Goal: Task Accomplishment & Management: Use online tool/utility

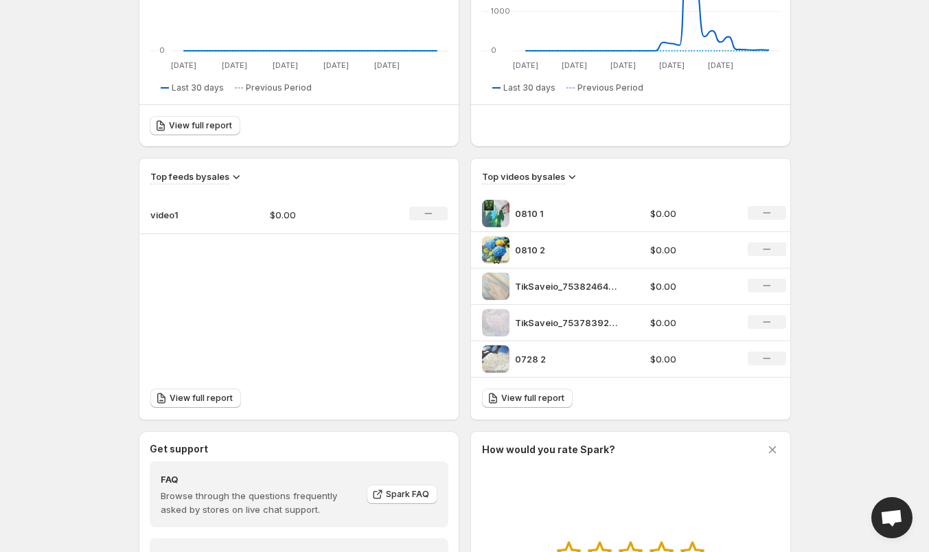
scroll to position [275, 0]
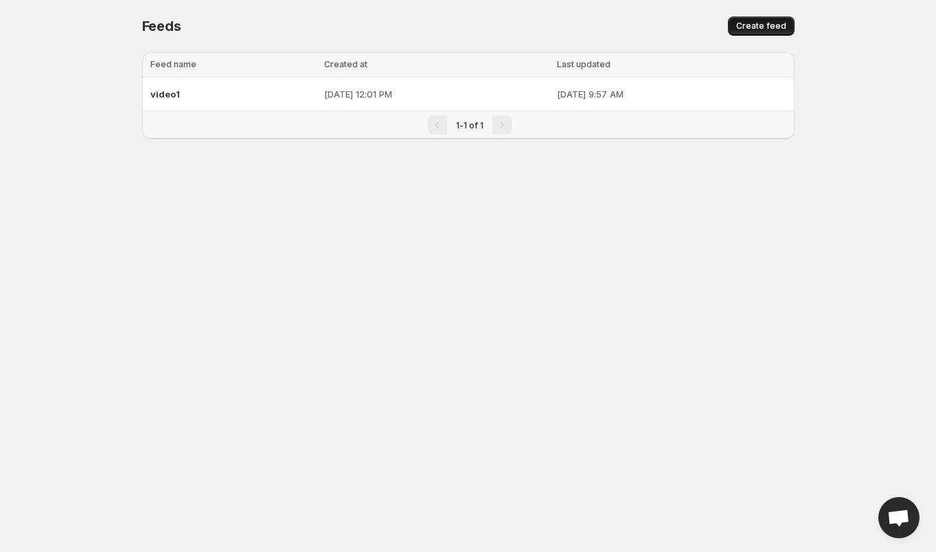
click at [778, 25] on span "Create feed" at bounding box center [761, 26] width 50 height 11
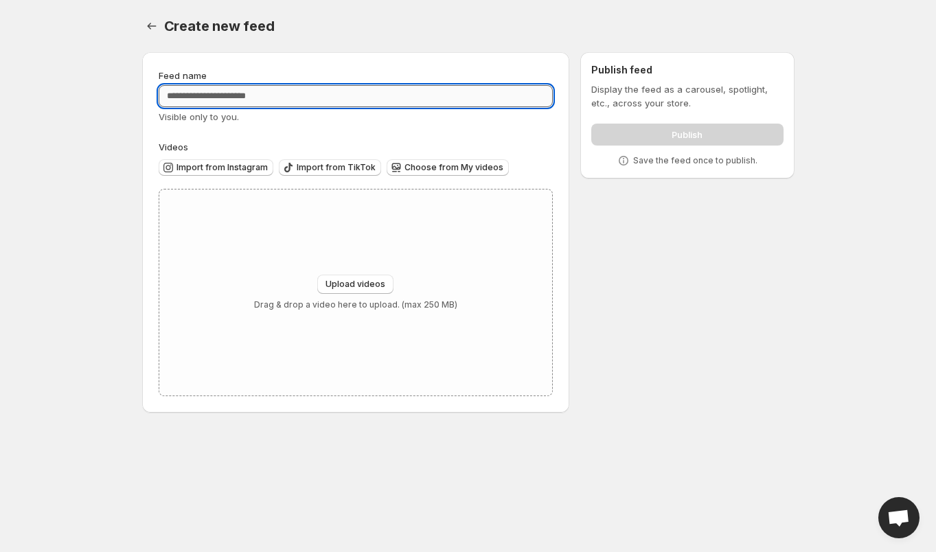
click at [244, 102] on input "Feed name" at bounding box center [356, 96] width 395 height 22
type input "******"
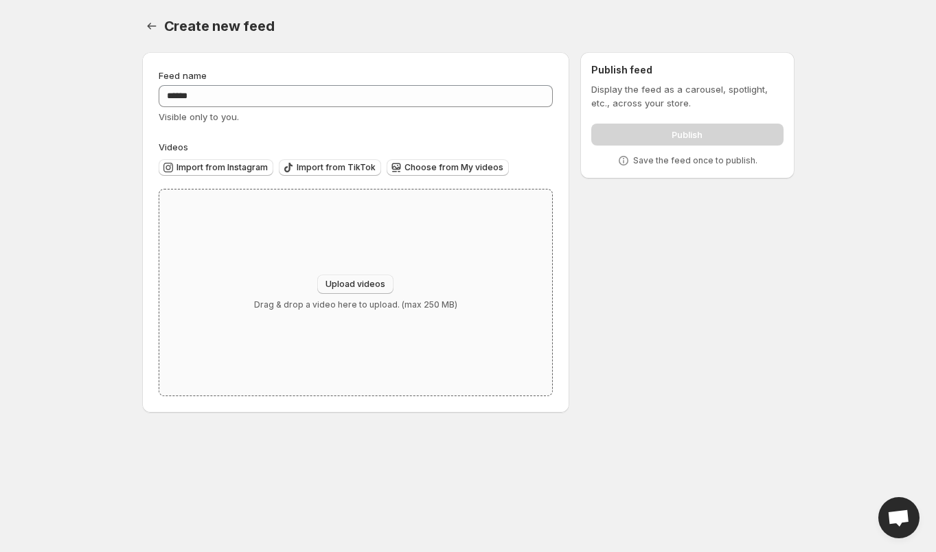
click at [359, 283] on span "Upload videos" at bounding box center [356, 284] width 60 height 11
type input "**********"
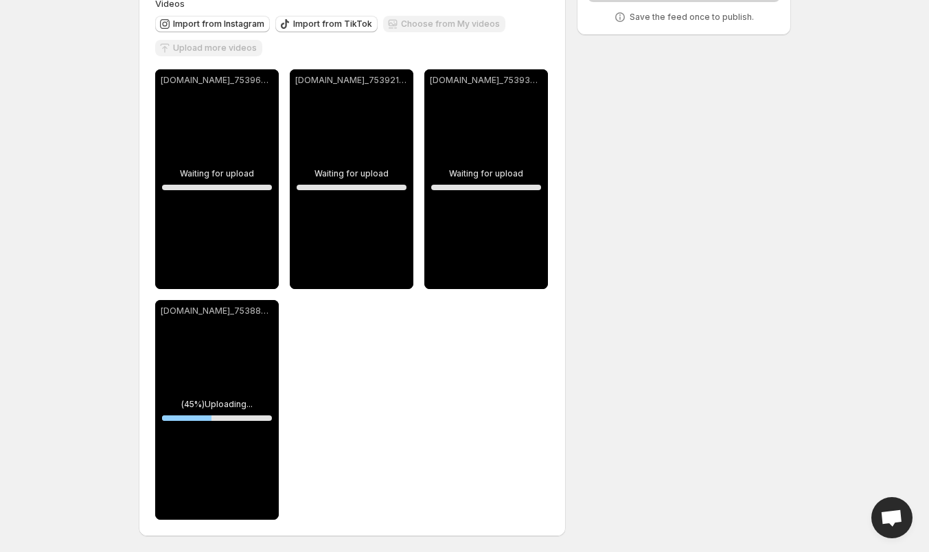
scroll to position [144, 0]
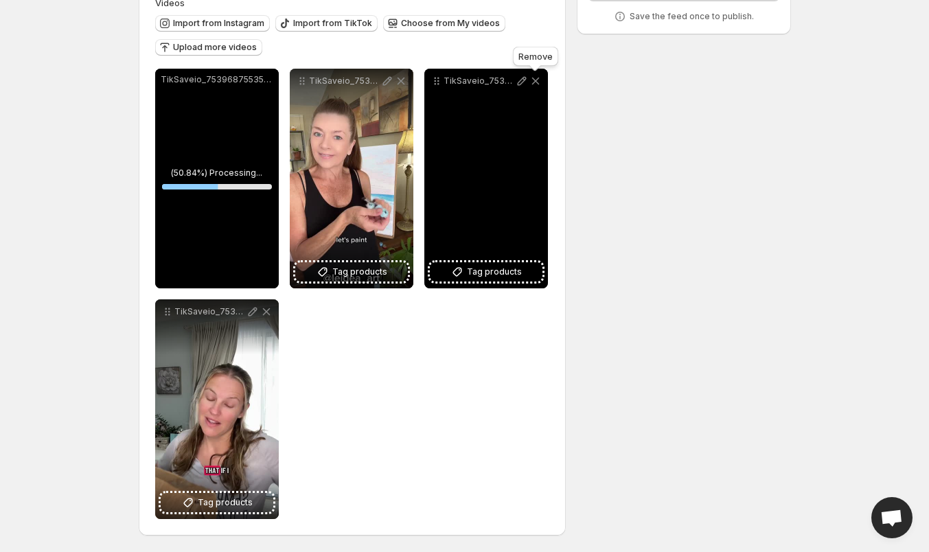
click at [538, 81] on icon at bounding box center [536, 81] width 14 height 14
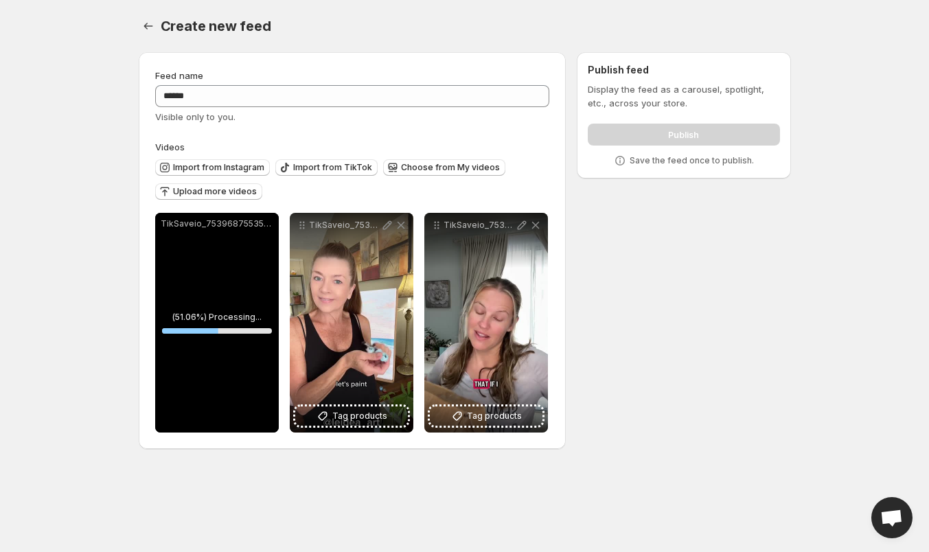
scroll to position [0, 0]
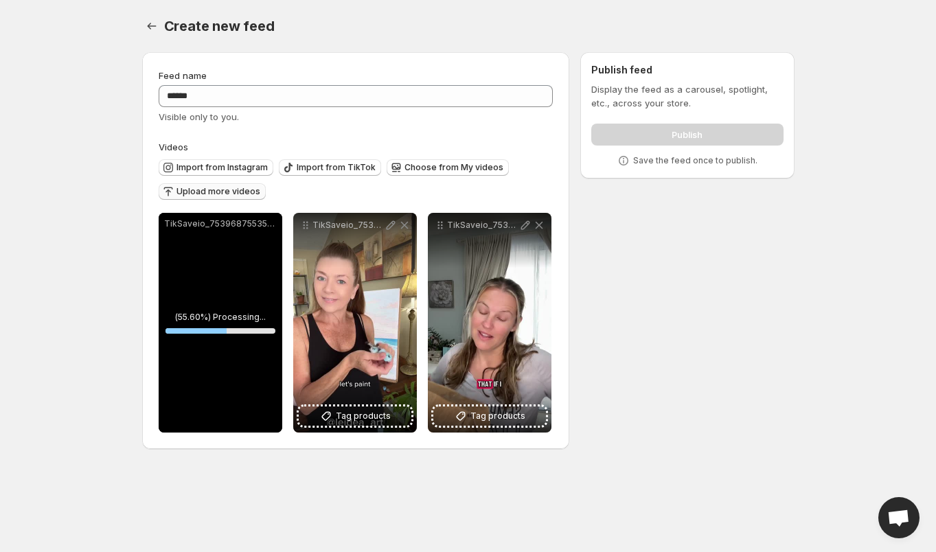
click at [226, 193] on span "Upload more videos" at bounding box center [219, 191] width 84 height 11
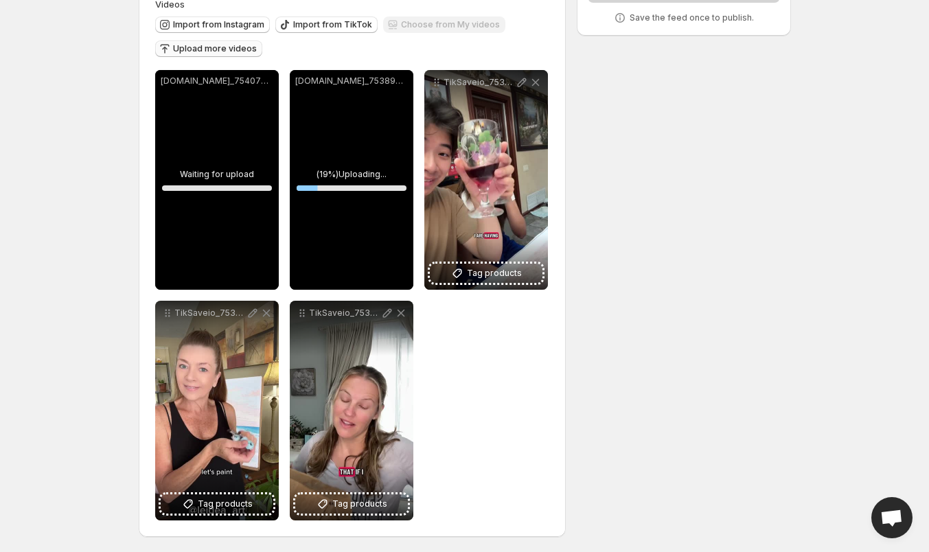
scroll to position [144, 0]
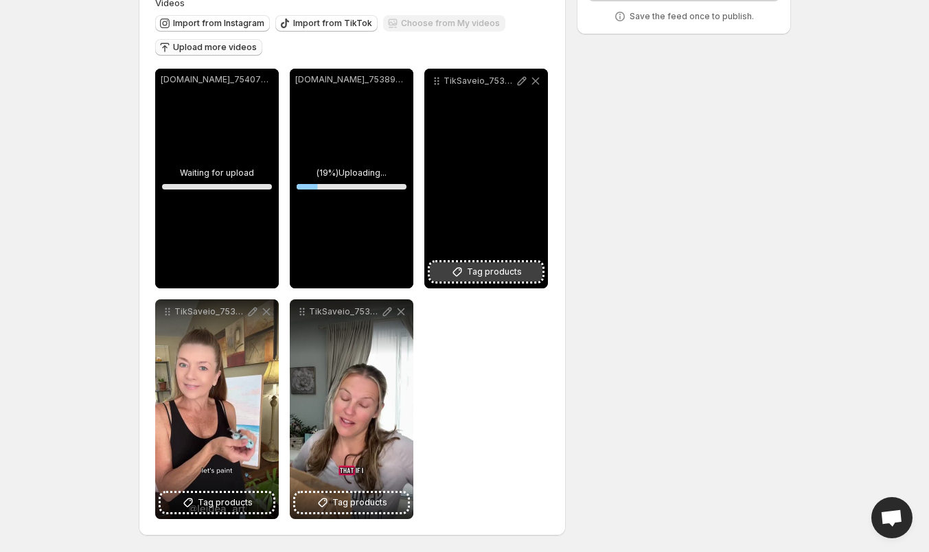
click at [506, 274] on span "Tag products" at bounding box center [494, 272] width 55 height 14
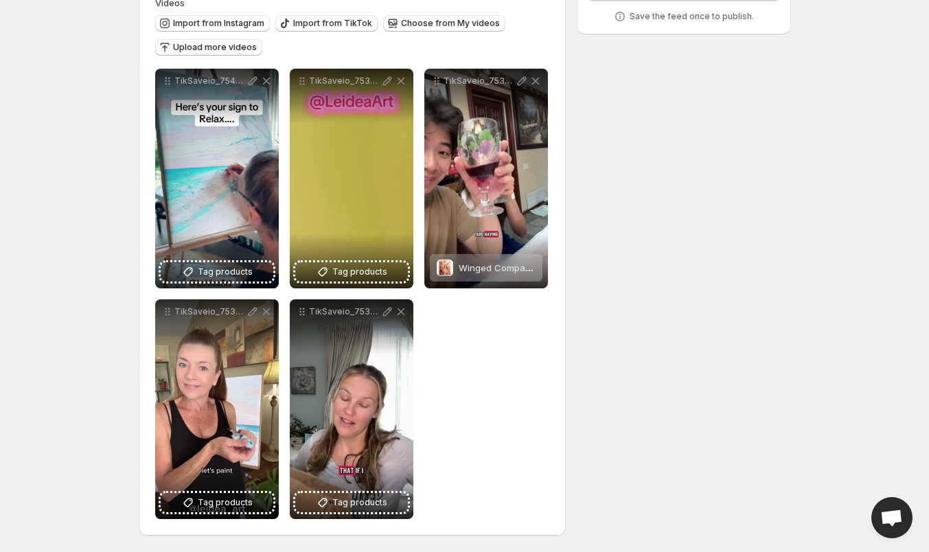
drag, startPoint x: 98, startPoint y: 446, endPoint x: 142, endPoint y: 437, distance: 44.9
click at [98, 408] on html "**********" at bounding box center [464, 132] width 929 height 552
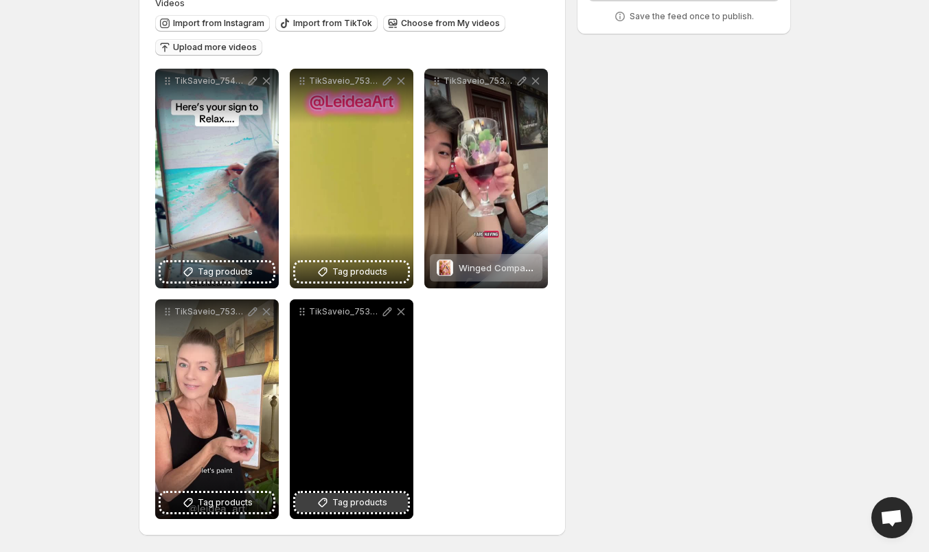
click at [339, 507] on span "Tag products" at bounding box center [359, 503] width 55 height 14
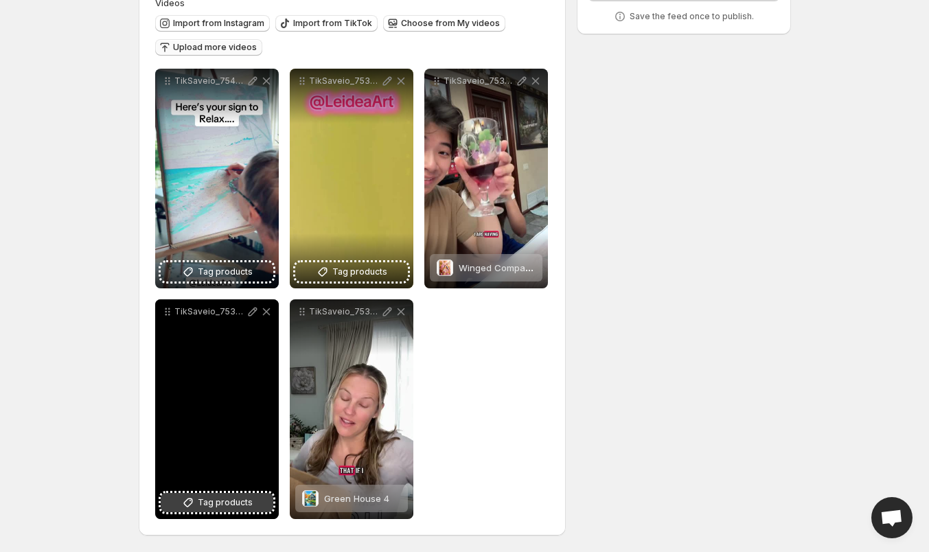
click at [211, 497] on span "Tag products" at bounding box center [225, 503] width 55 height 14
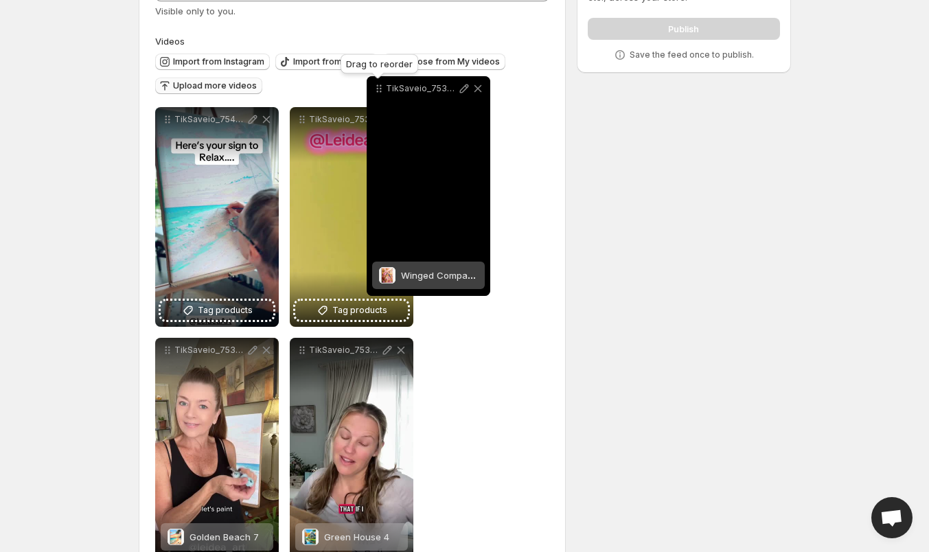
scroll to position [87, 0]
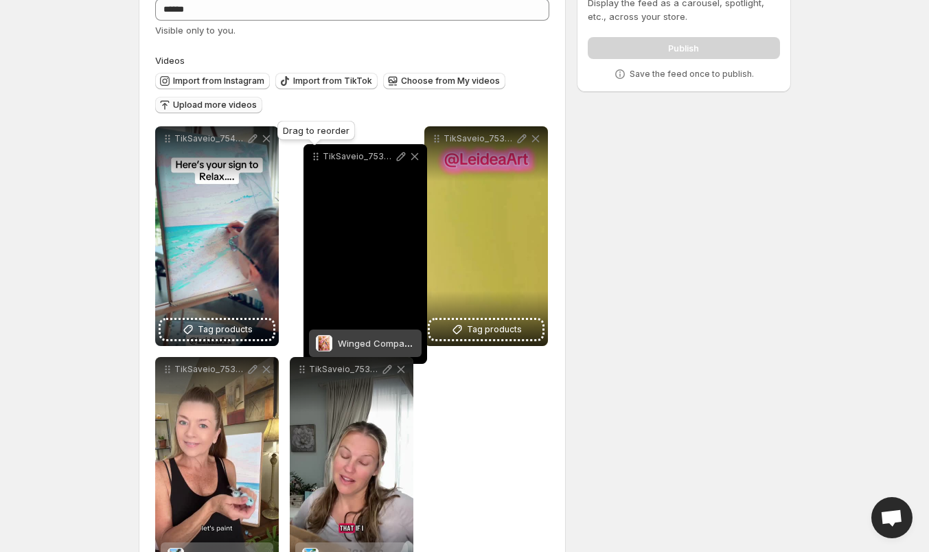
drag, startPoint x: 438, startPoint y: 84, endPoint x: 319, endPoint y: 154, distance: 138.0
click at [319, 159] on icon at bounding box center [318, 160] width 2 height 2
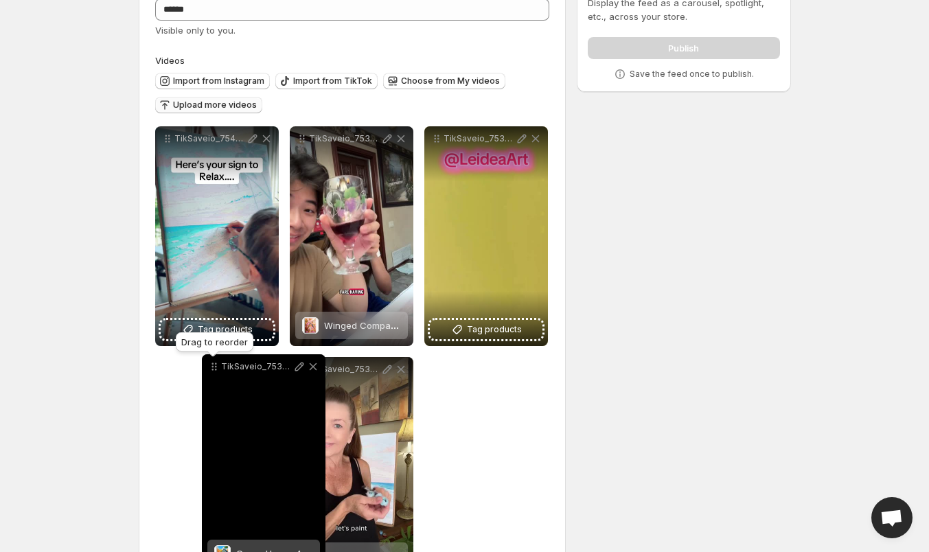
drag, startPoint x: 305, startPoint y: 372, endPoint x: 217, endPoint y: 369, distance: 88.0
click at [217, 369] on icon at bounding box center [214, 367] width 14 height 14
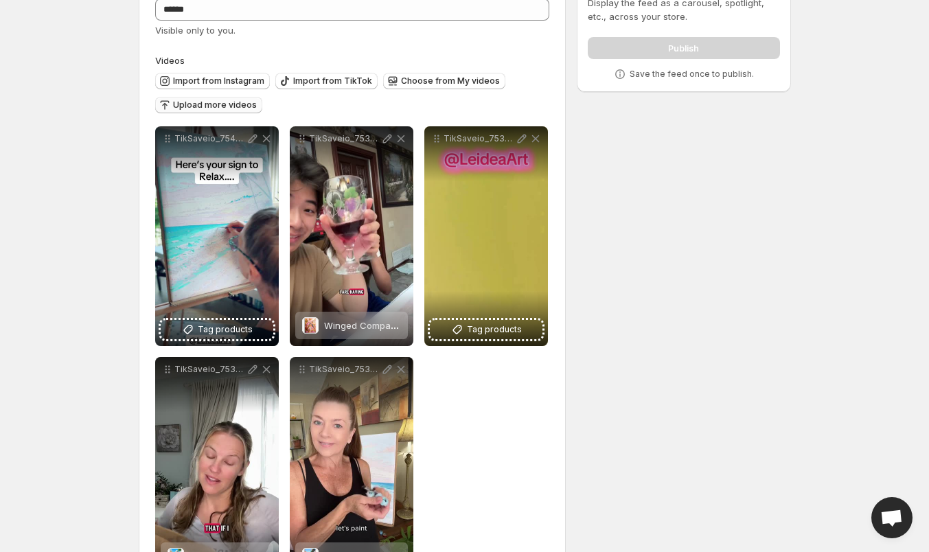
click at [593, 445] on div "**********" at bounding box center [460, 282] width 664 height 655
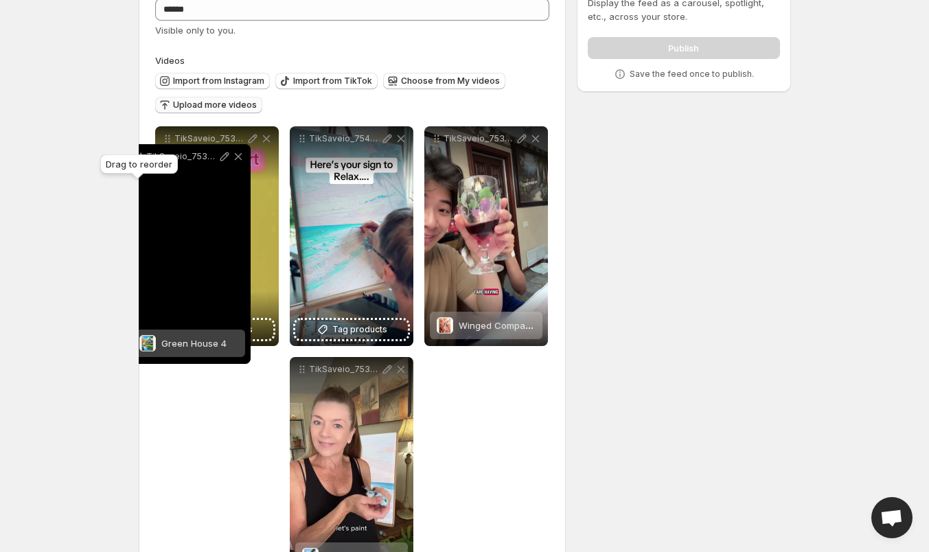
drag, startPoint x: 174, startPoint y: 372, endPoint x: 146, endPoint y: 159, distance: 214.8
click at [146, 159] on body "**********" at bounding box center [464, 189] width 929 height 552
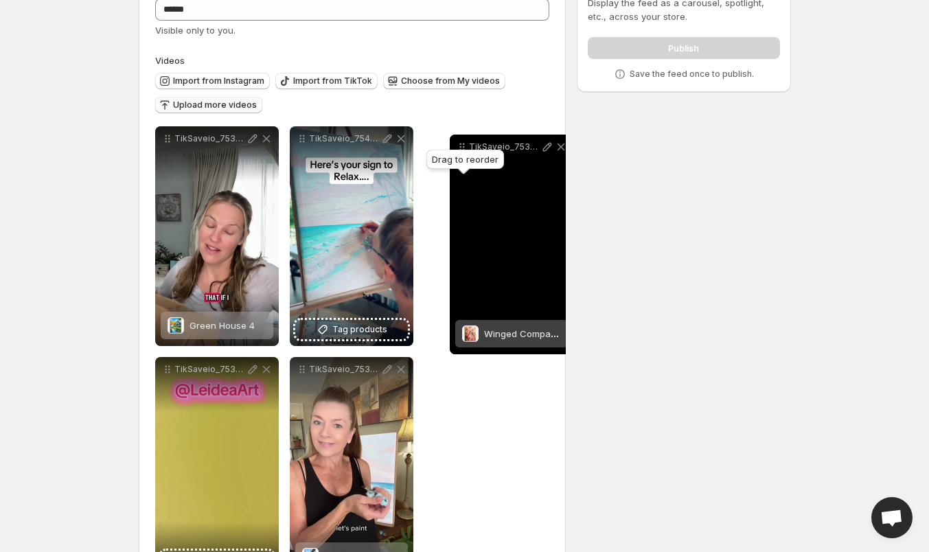
drag, startPoint x: 440, startPoint y: 140, endPoint x: 465, endPoint y: 148, distance: 26.7
click at [465, 148] on body "**********" at bounding box center [464, 189] width 929 height 552
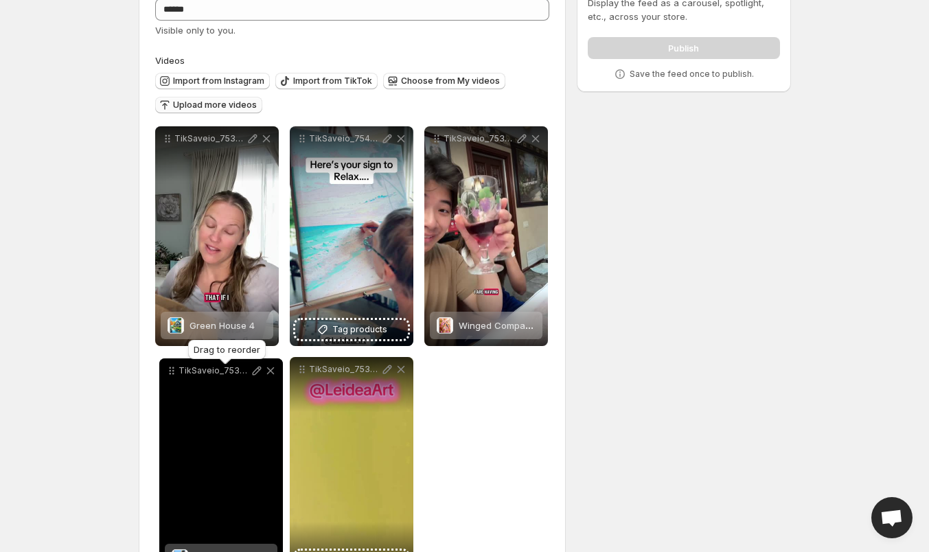
drag, startPoint x: 306, startPoint y: 373, endPoint x: 176, endPoint y: 374, distance: 130.5
click at [176, 374] on icon at bounding box center [172, 371] width 14 height 14
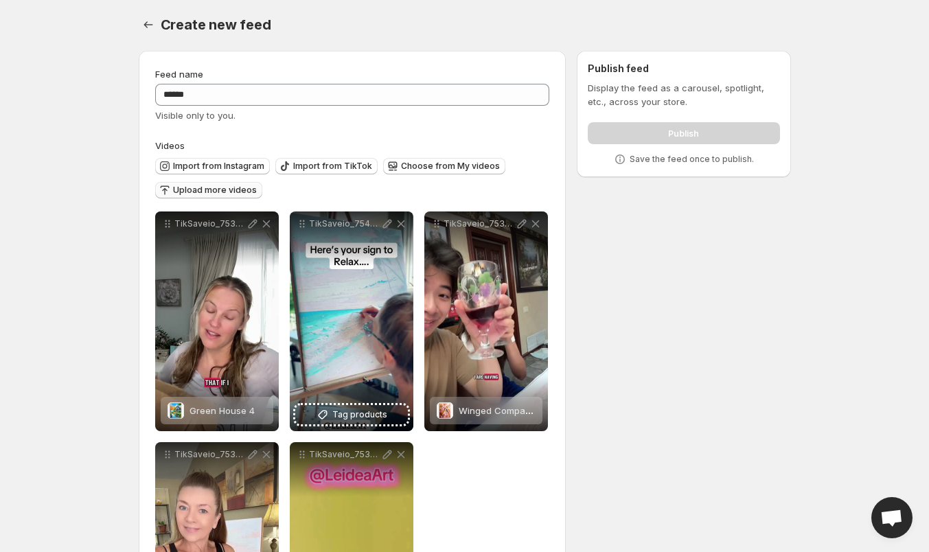
scroll to position [0, 0]
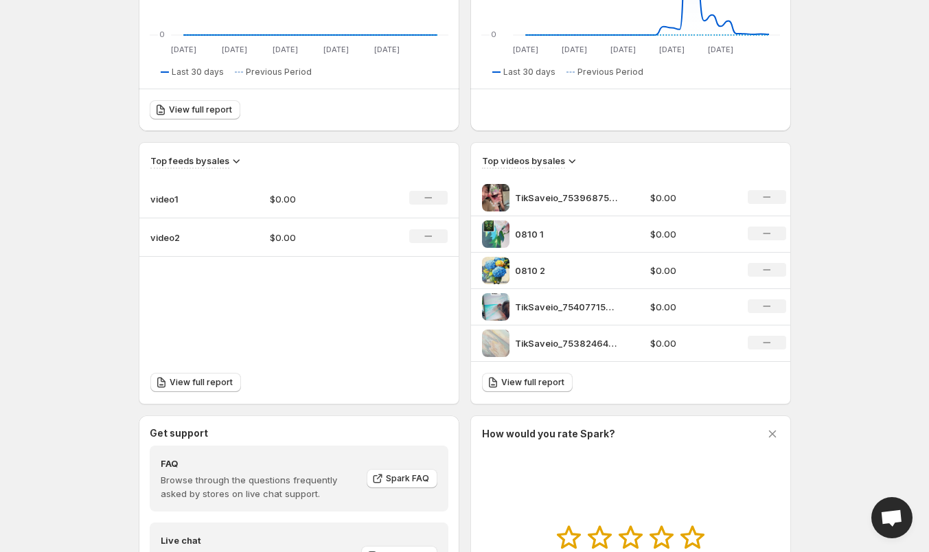
scroll to position [343, 0]
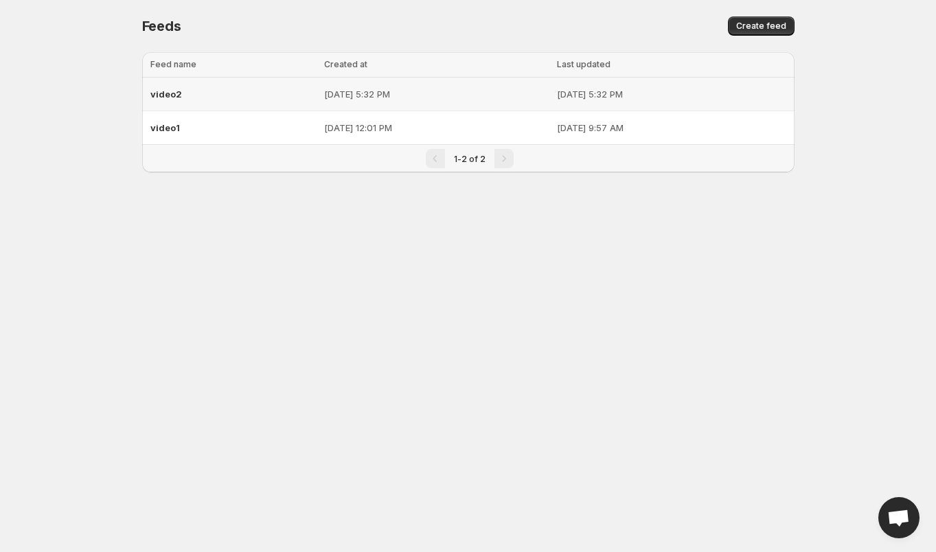
click at [237, 92] on div "video2" at bounding box center [233, 94] width 166 height 25
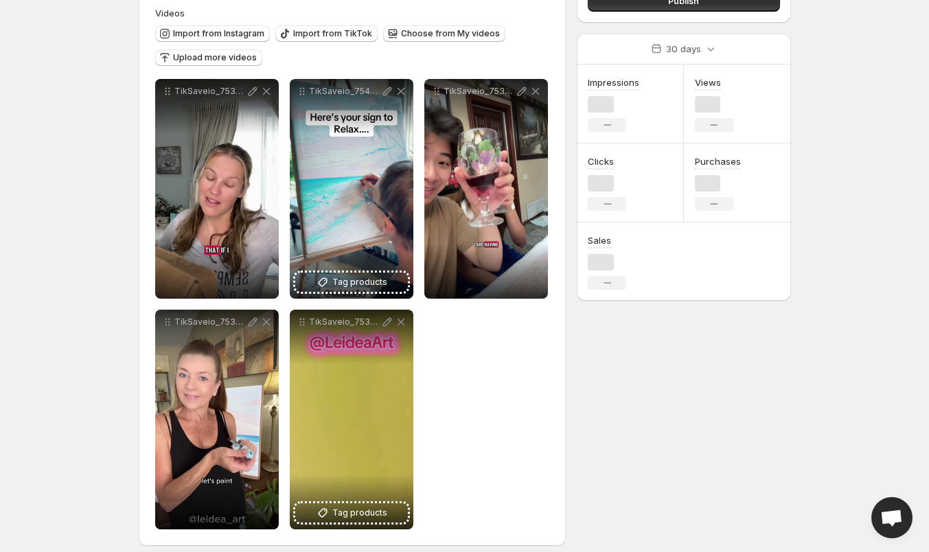
scroll to position [144, 0]
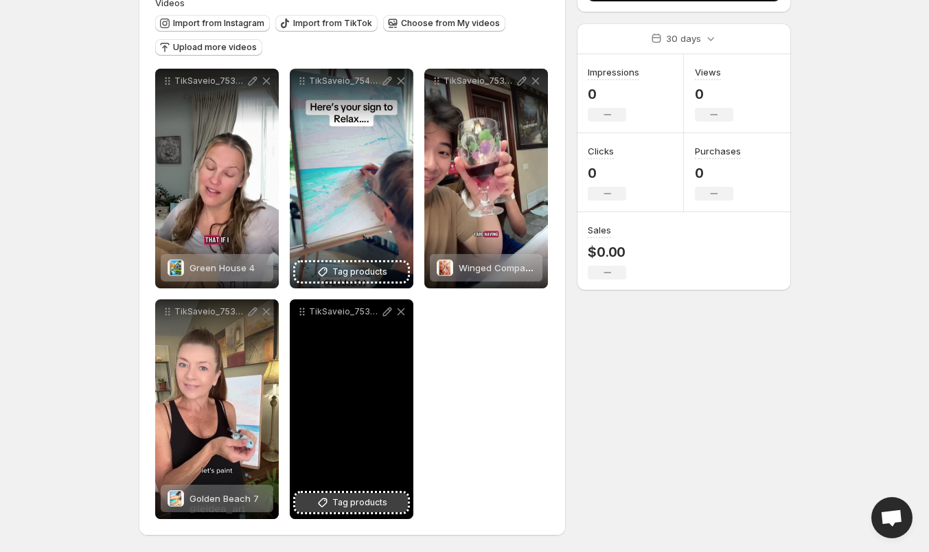
click at [333, 498] on span "Tag products" at bounding box center [359, 503] width 55 height 14
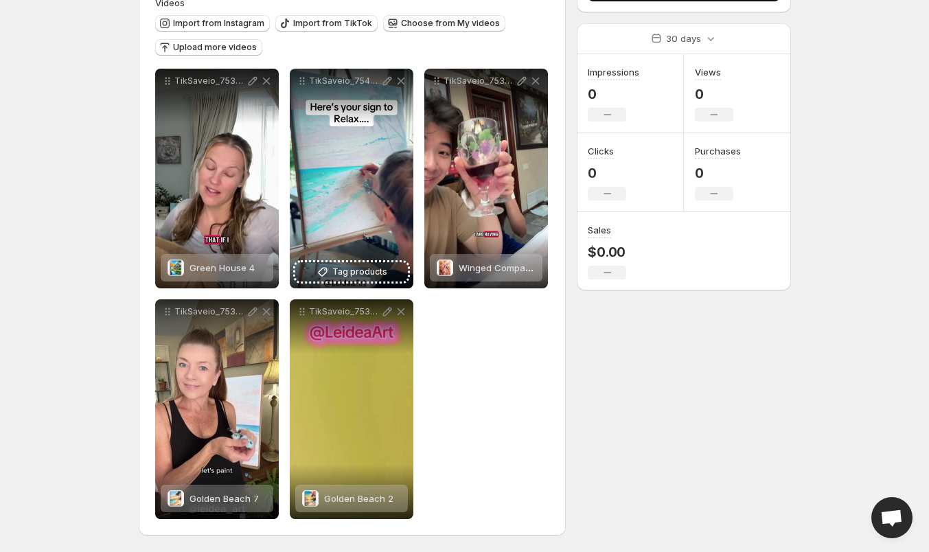
click at [419, 19] on span "Choose from My videos" at bounding box center [450, 23] width 99 height 11
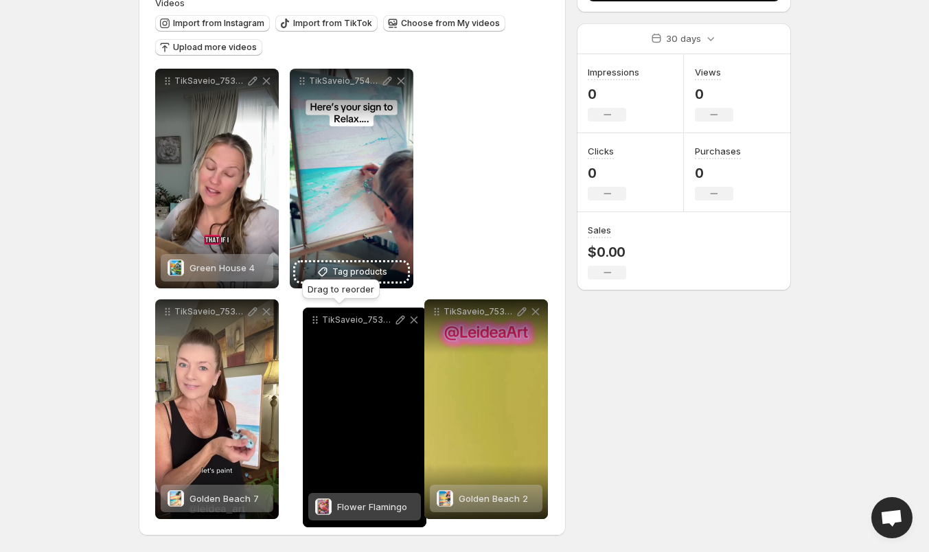
drag, startPoint x: 168, startPoint y: 84, endPoint x: 306, endPoint y: 321, distance: 273.9
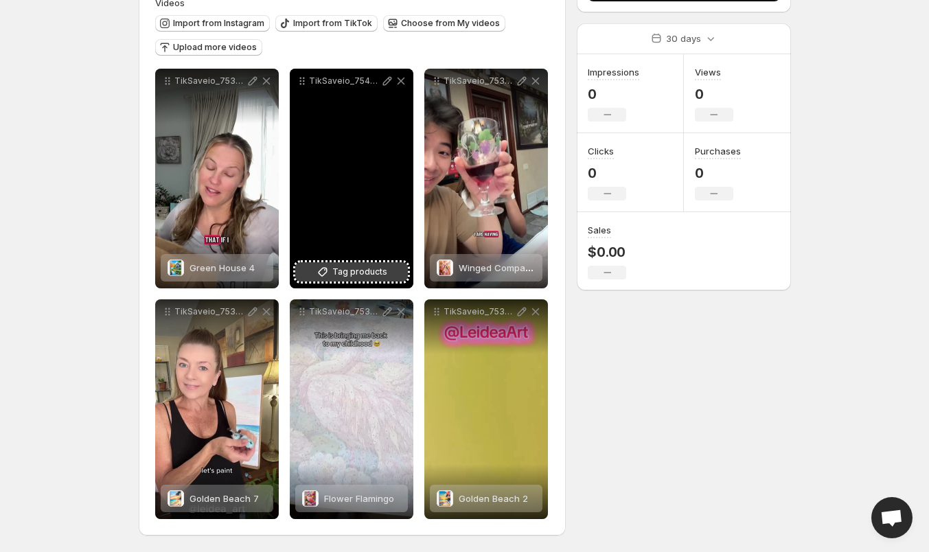
click at [331, 278] on button "Tag products" at bounding box center [351, 271] width 113 height 19
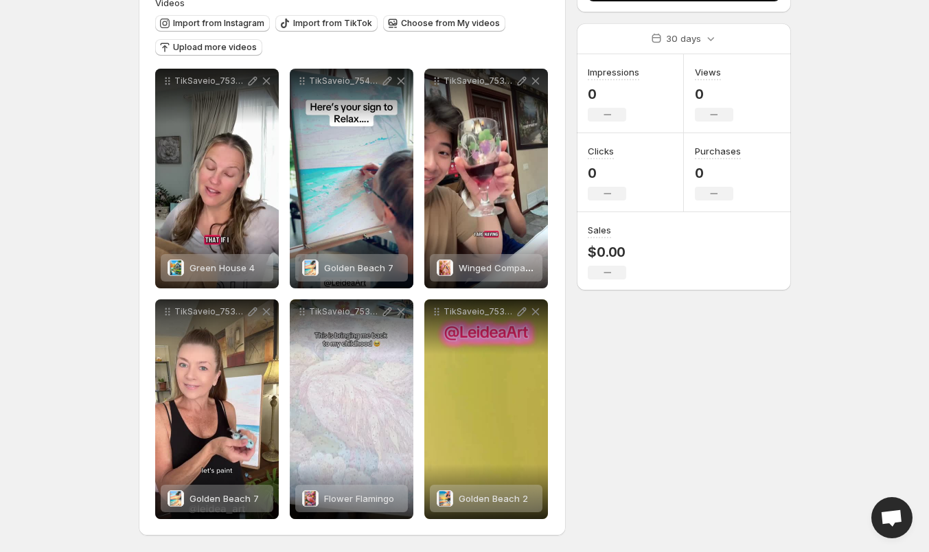
scroll to position [0, 0]
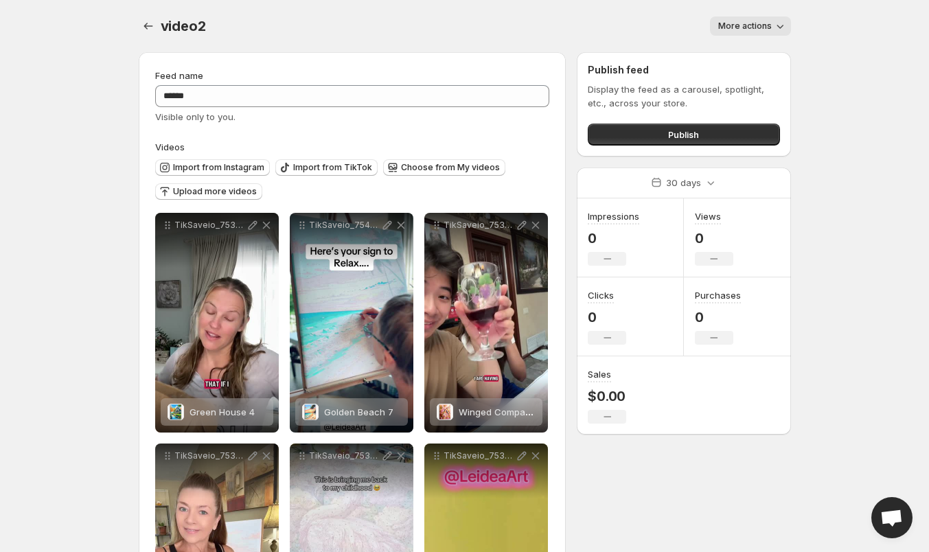
drag, startPoint x: 88, startPoint y: 332, endPoint x: 81, endPoint y: 327, distance: 8.8
click at [88, 332] on body "**********" at bounding box center [464, 276] width 929 height 552
